Goal: Task Accomplishment & Management: Complete application form

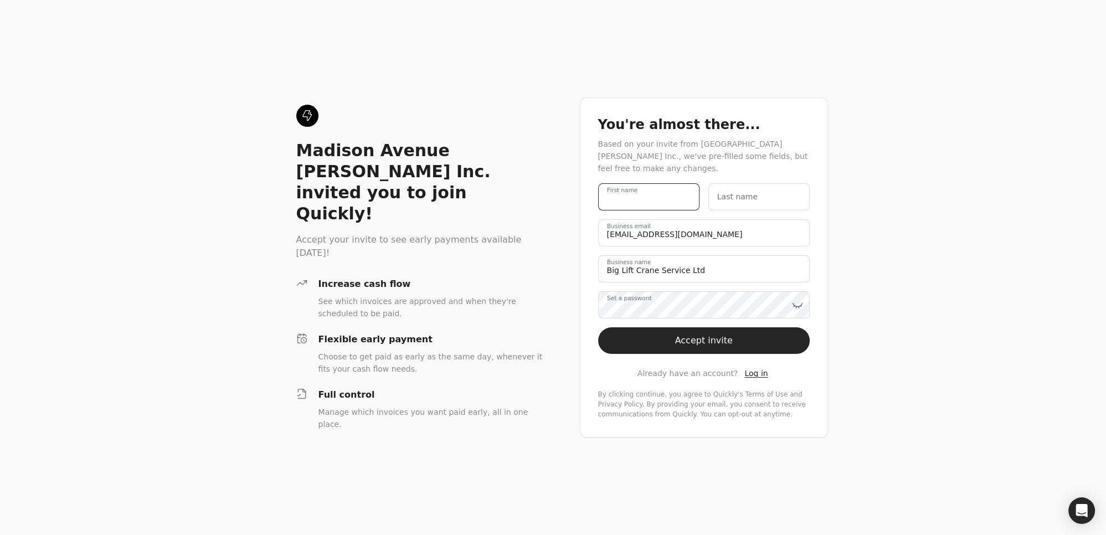
click at [648, 195] on name "First name" at bounding box center [648, 196] width 101 height 27
type name "[PERSON_NAME]"
click at [740, 203] on label "Last name" at bounding box center [738, 197] width 40 height 12
click at [740, 203] on name "Last name" at bounding box center [759, 196] width 101 height 27
type name "Payment"
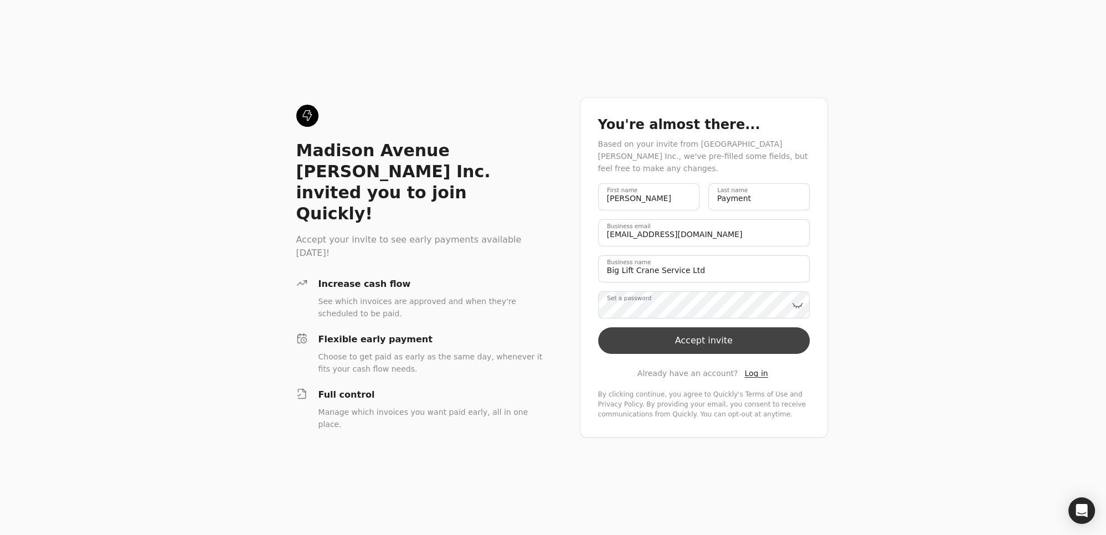
click at [699, 345] on button "Accept invite" at bounding box center [704, 340] width 212 height 27
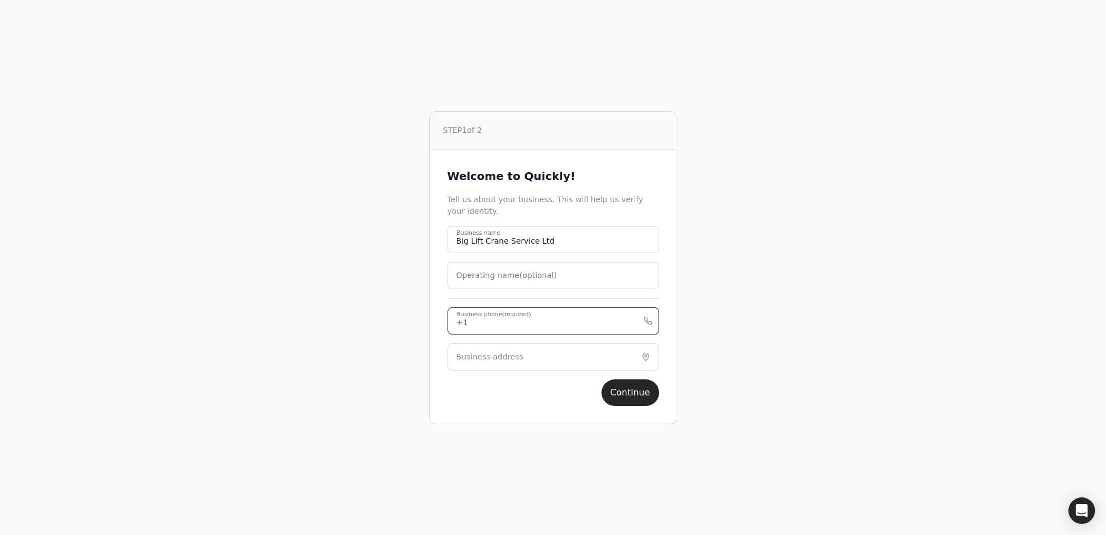
click at [563, 318] on phone "Business phone (required)" at bounding box center [554, 321] width 212 height 27
type phone "2504907860"
click at [535, 356] on input "Business address" at bounding box center [554, 357] width 212 height 27
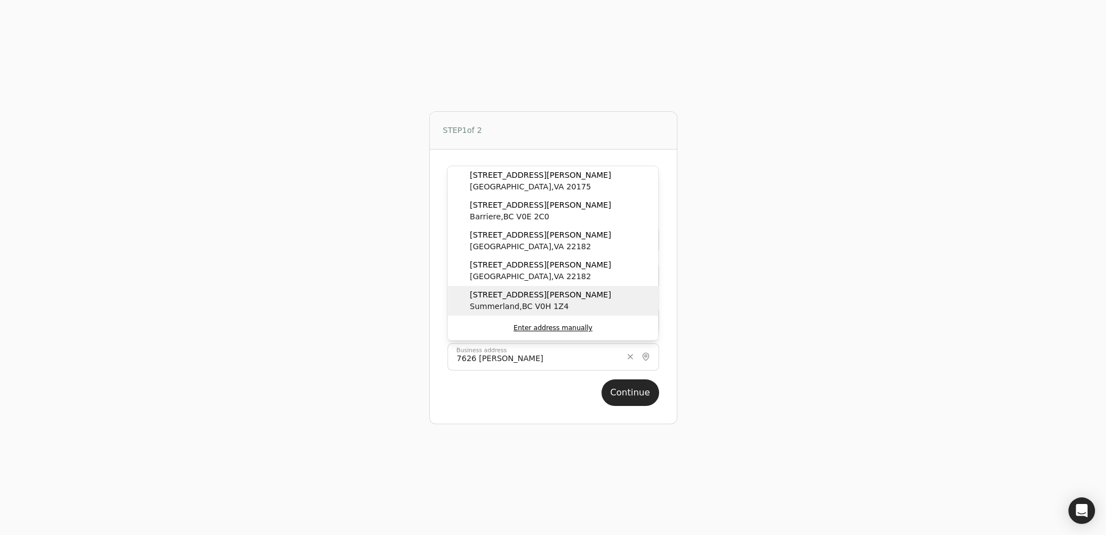
click at [503, 302] on span "Summerland , [GEOGRAPHIC_DATA] V0H 1Z4" at bounding box center [540, 307] width 141 height 12
type input "[STREET_ADDRESS][PERSON_NAME]"
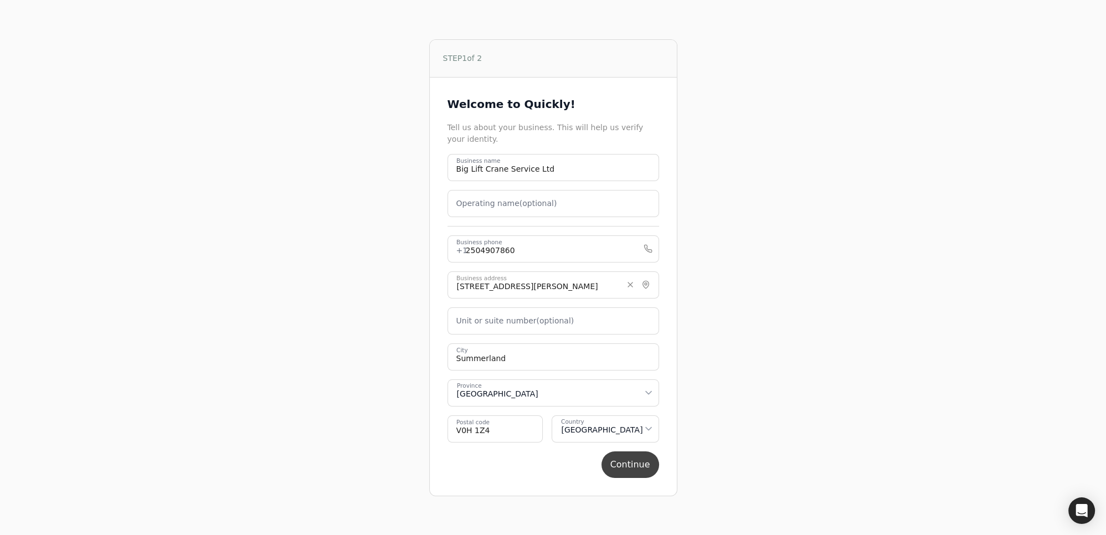
click at [636, 463] on button "Continue" at bounding box center [631, 465] width 58 height 27
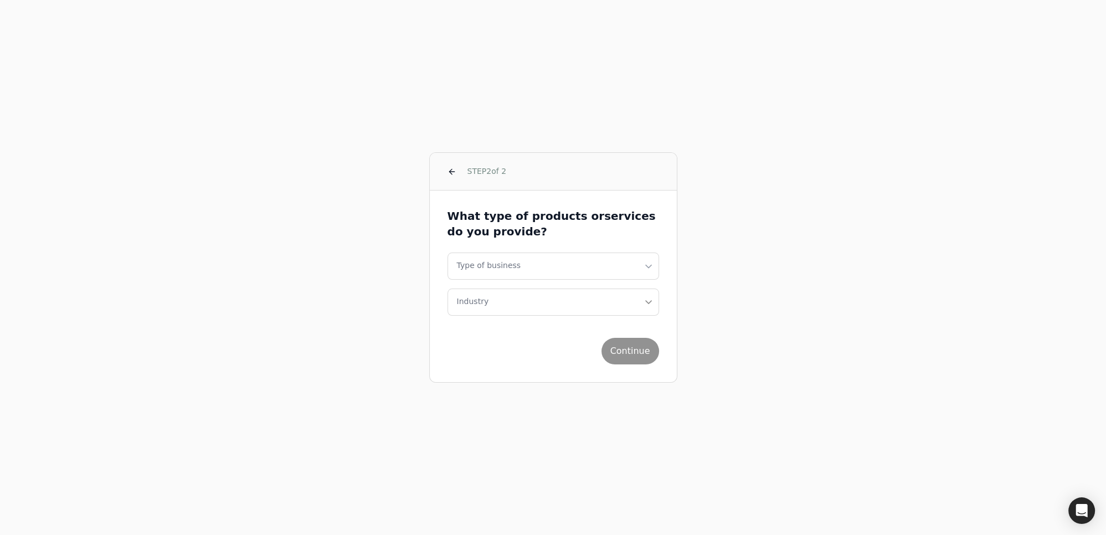
click at [544, 267] on html "STEP 2 of 2 What type of products or services do you provide? Type of business …" at bounding box center [553, 267] width 1106 height 535
select select "corporation"
click at [508, 301] on button "Industry" at bounding box center [554, 302] width 212 height 27
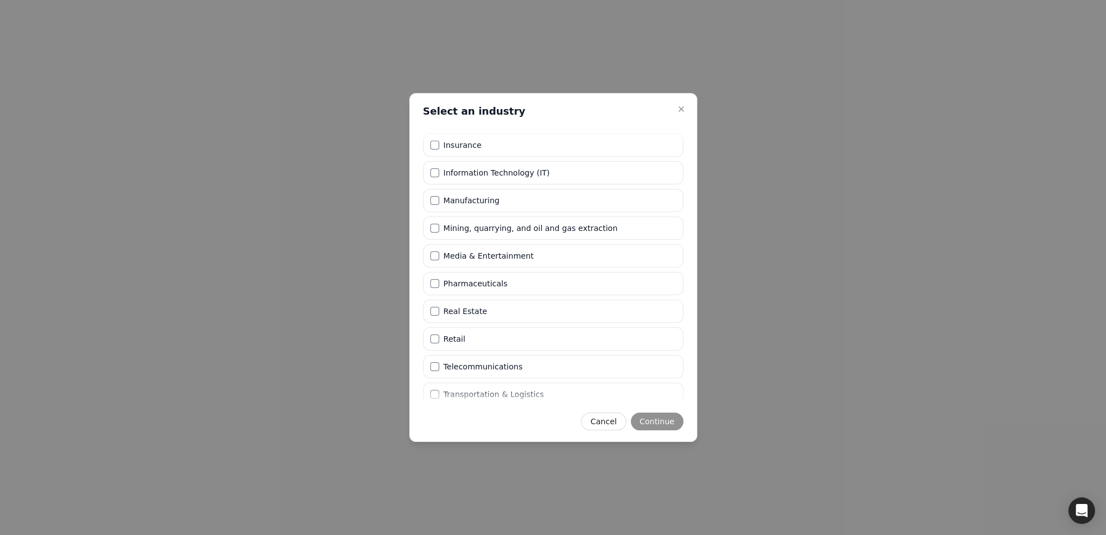
scroll to position [268, 0]
click at [492, 393] on li "Other" at bounding box center [553, 396] width 260 height 23
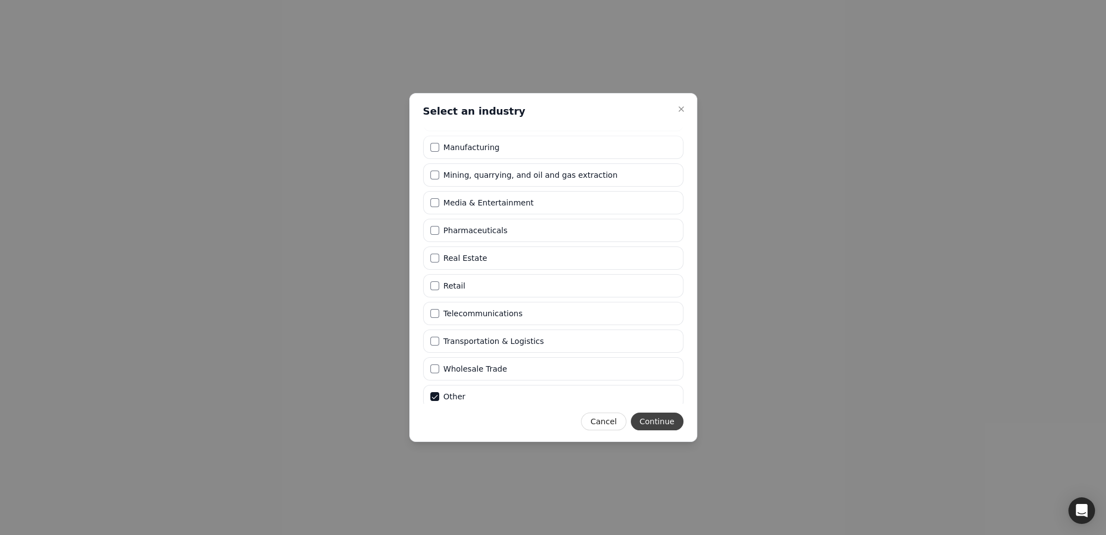
click at [652, 422] on button "Continue" at bounding box center [657, 422] width 53 height 18
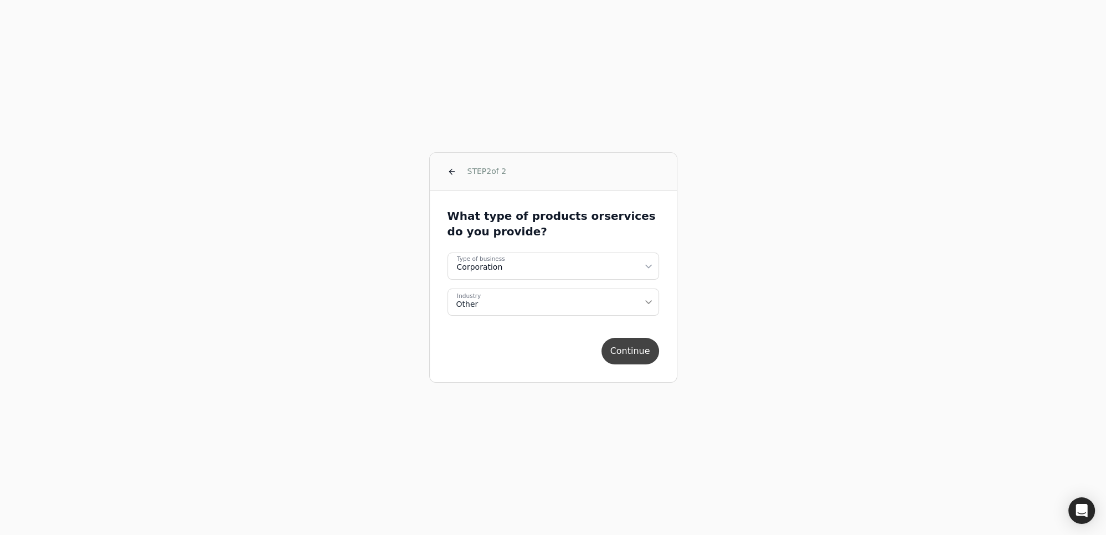
click at [629, 347] on button "Continue" at bounding box center [631, 351] width 58 height 27
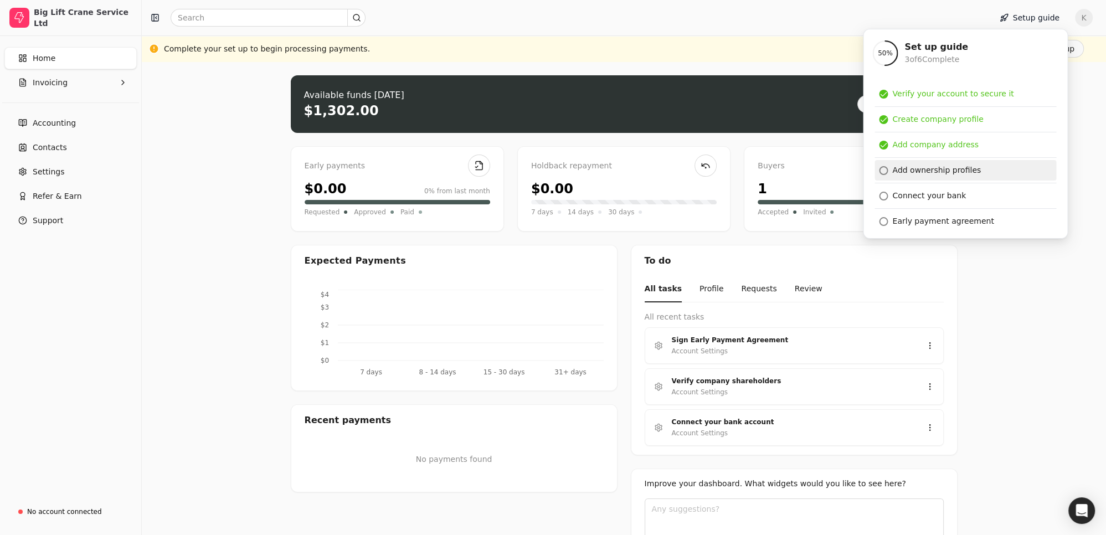
click at [883, 169] on div at bounding box center [883, 170] width 9 height 9
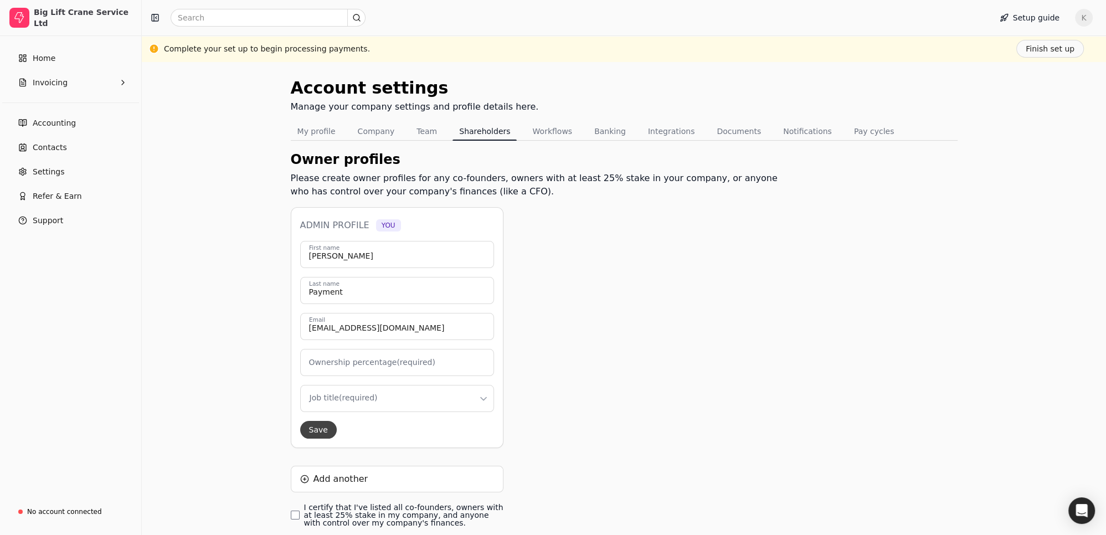
click at [315, 429] on button "Save" at bounding box center [318, 430] width 37 height 18
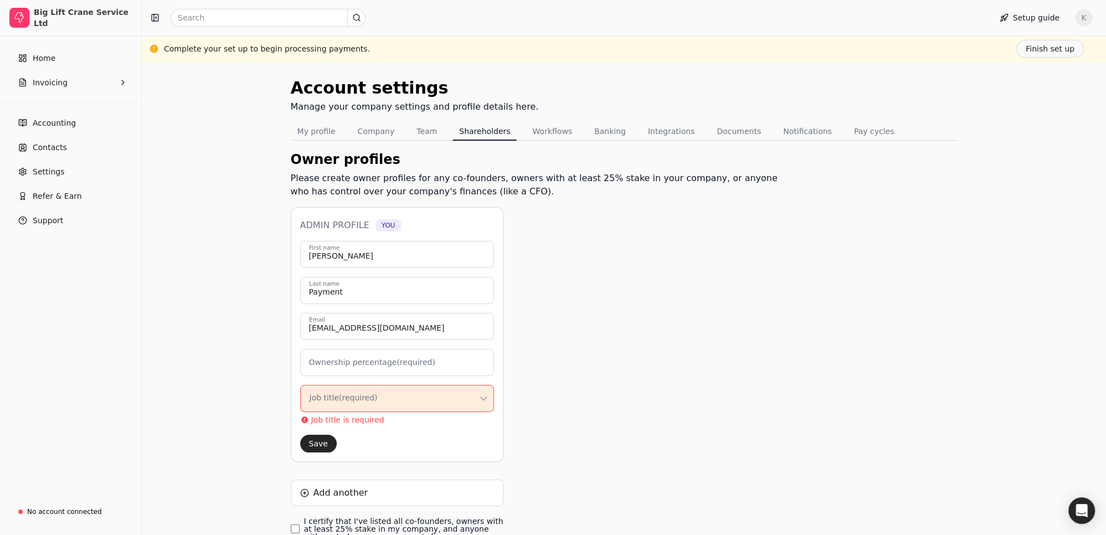
click at [327, 363] on label "Ownership percentage (required)" at bounding box center [372, 363] width 126 height 12
click at [327, 363] on input "Ownership percentage (required)" at bounding box center [397, 362] width 194 height 27
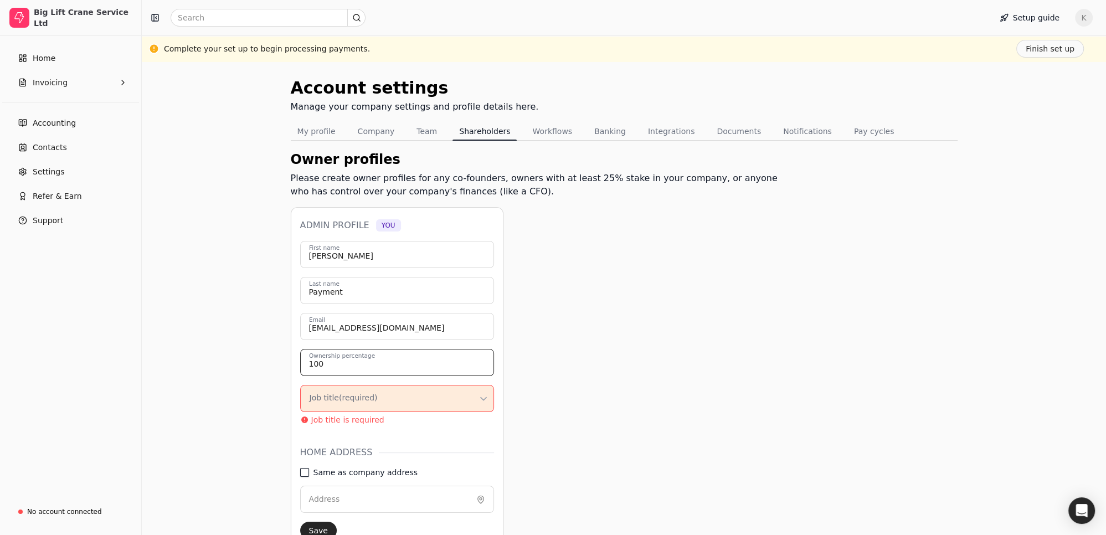
type input "100"
click at [304, 471] on address "Same as company address" at bounding box center [304, 472] width 9 height 9
type input "[STREET_ADDRESS][PERSON_NAME]"
click at [347, 423] on p "Job title is required" at bounding box center [347, 420] width 73 height 12
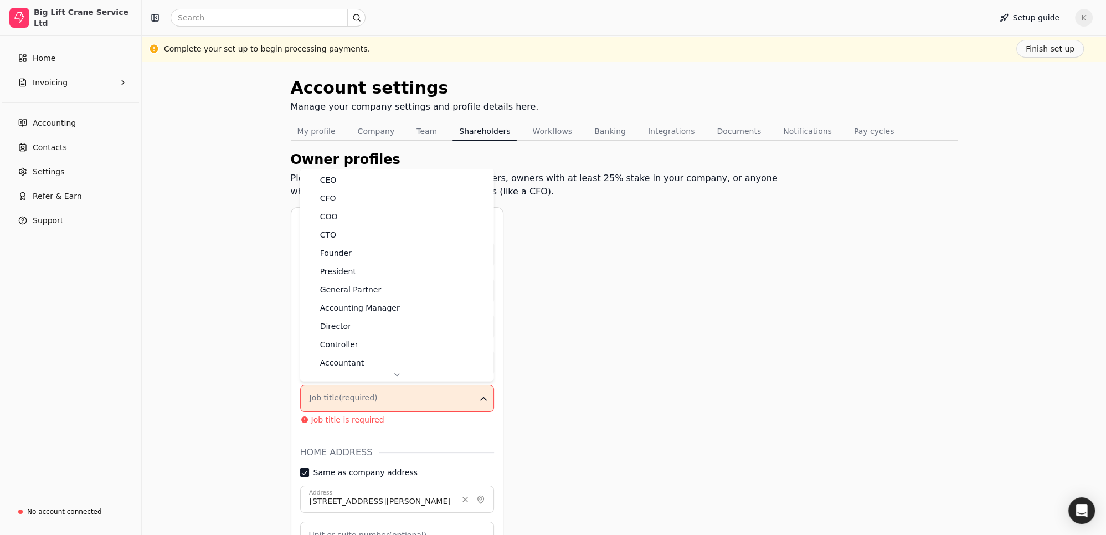
click at [378, 391] on html "Big Lift Crane Service Ltd Home Invoicing Accounting Contacts Settings Refer & …" at bounding box center [553, 422] width 1106 height 845
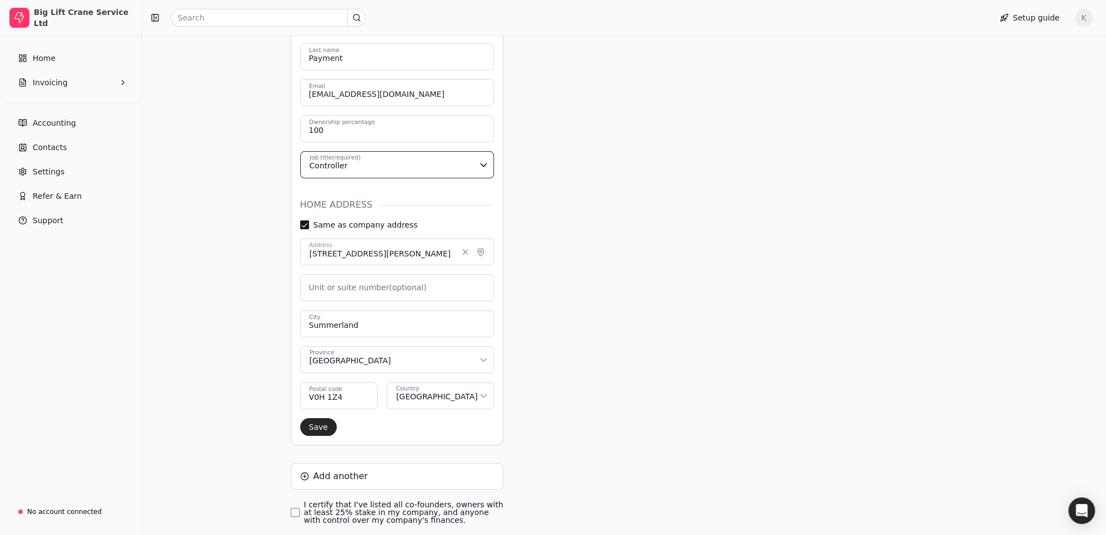
scroll to position [294, 0]
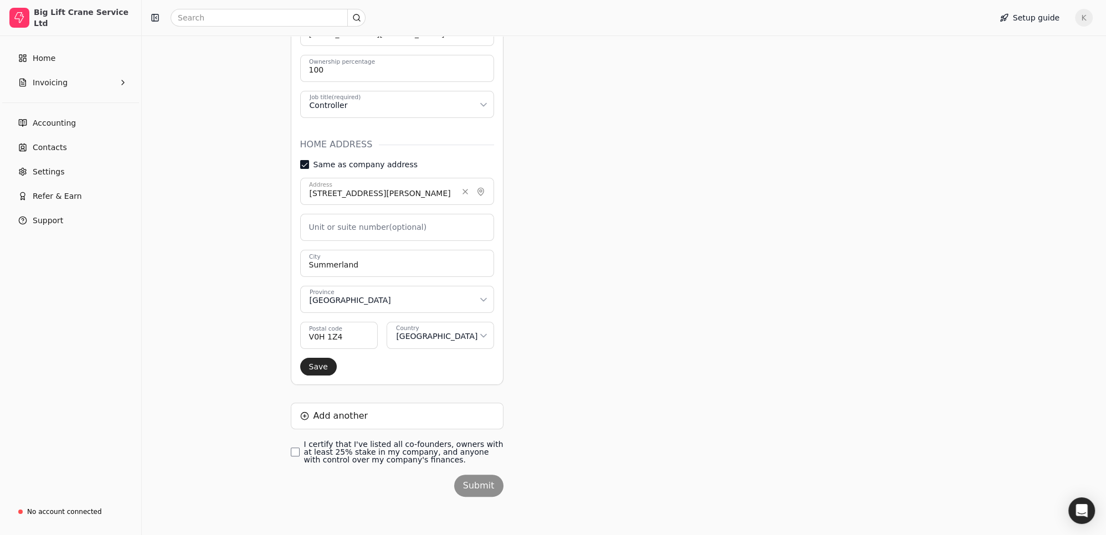
click at [485, 484] on div "Submit" at bounding box center [397, 490] width 213 height 31
click at [295, 449] on finances\ "I certify that I've listed all co-founders, owners with at least 25% stake in m…" at bounding box center [295, 452] width 9 height 9
click at [479, 483] on button "Submit" at bounding box center [478, 486] width 49 height 22
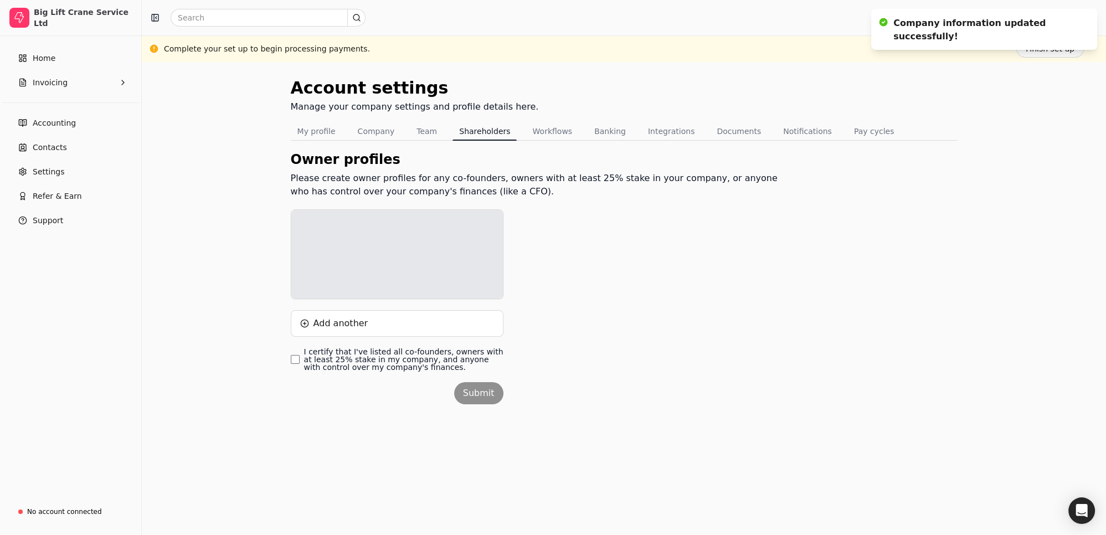
scroll to position [0, 0]
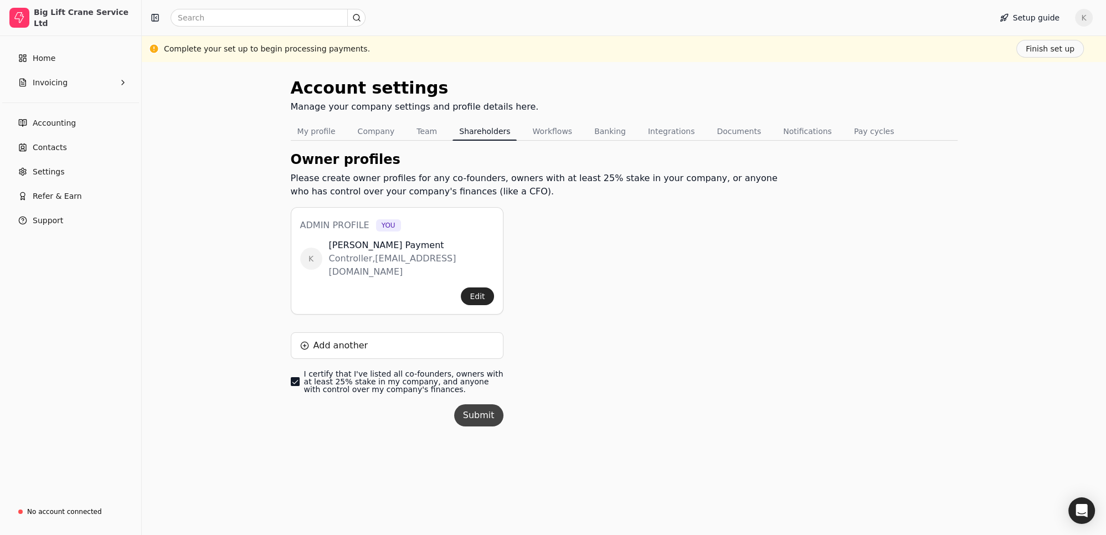
click at [475, 404] on button "Submit" at bounding box center [478, 415] width 49 height 22
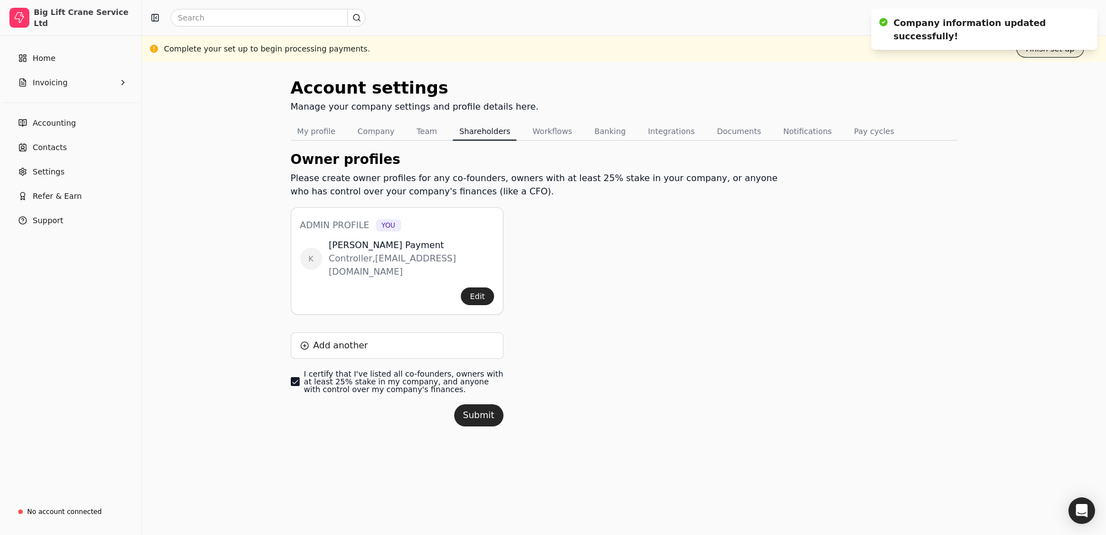
click at [1058, 49] on button "Finish set up" at bounding box center [1051, 49] width 68 height 18
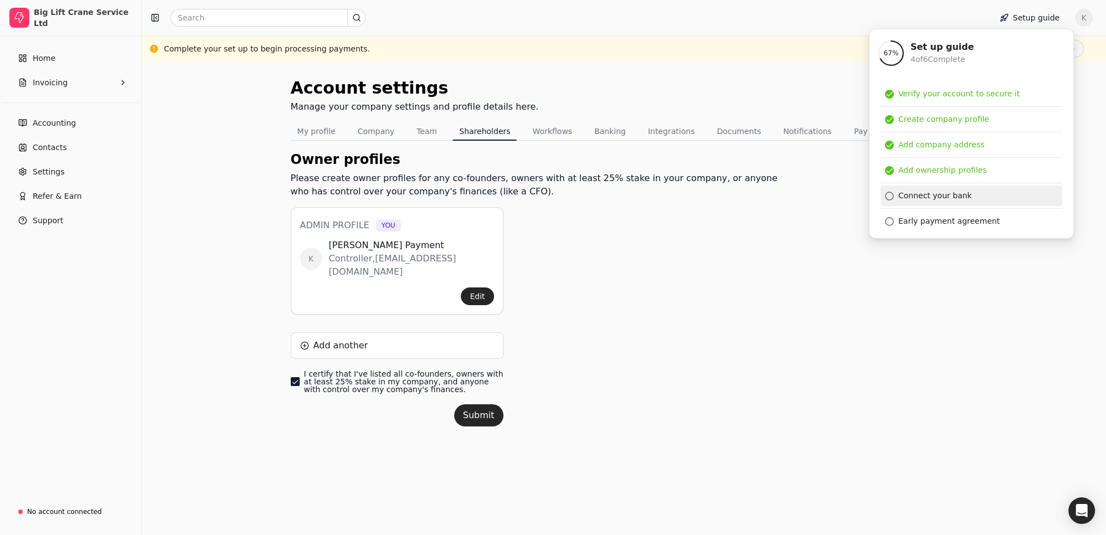
click at [912, 196] on div "Connect your bank" at bounding box center [936, 196] width 74 height 12
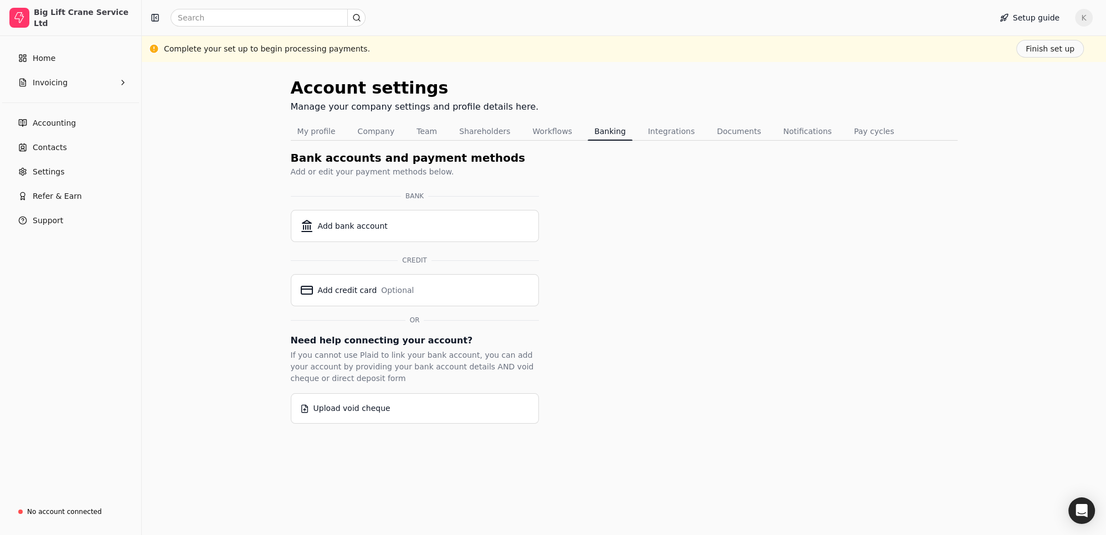
click at [353, 225] on div "Add bank account" at bounding box center [353, 227] width 70 height 12
click at [364, 228] on div "Add bank account" at bounding box center [353, 227] width 70 height 12
